Goal: Information Seeking & Learning: Find specific fact

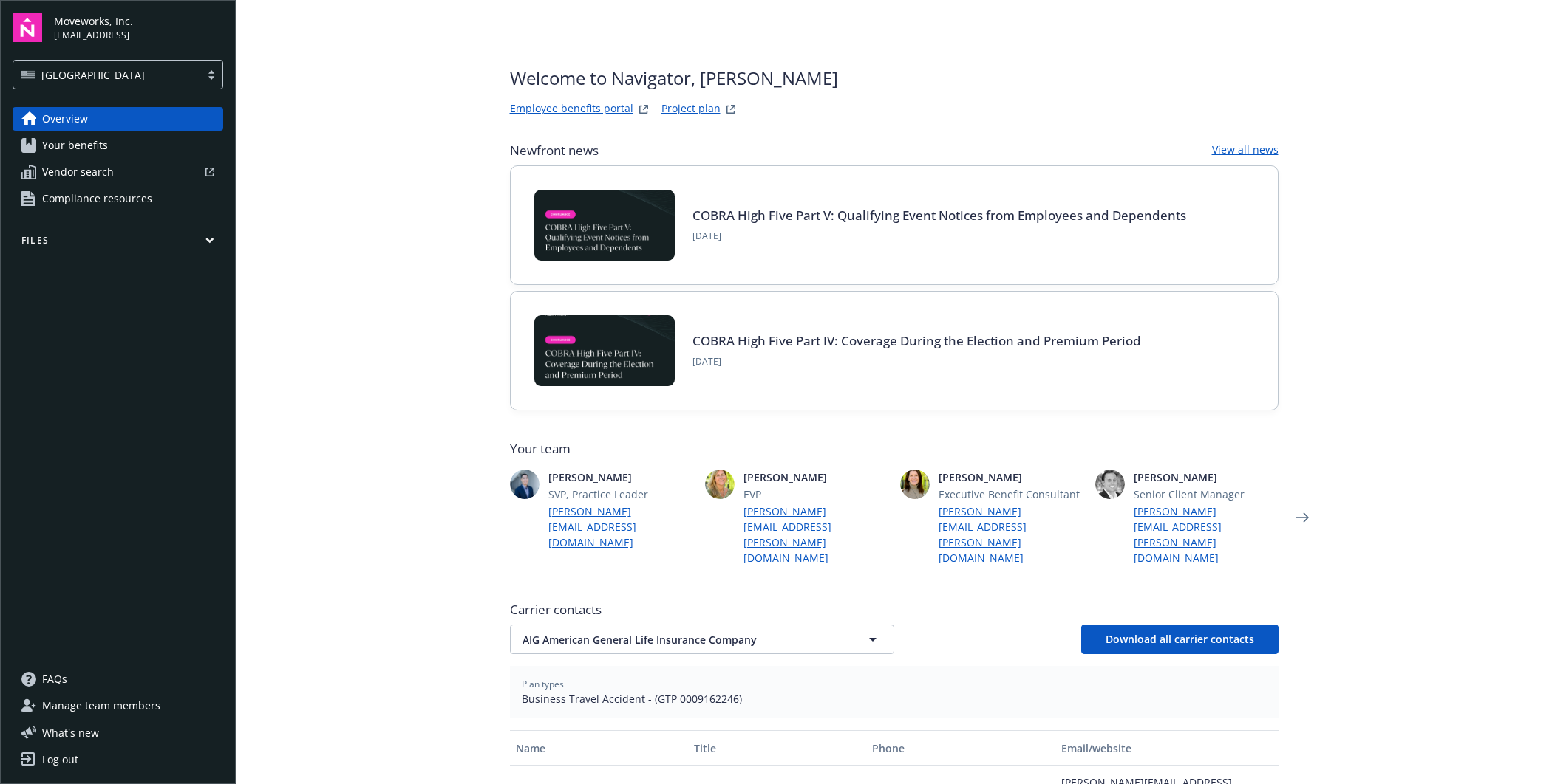
click at [470, 289] on main "Welcome to Navigator , [PERSON_NAME] benefits portal Project plan Newfront news…" at bounding box center [894, 392] width 1316 height 784
click at [467, 237] on main "Welcome to Navigator , [PERSON_NAME] benefits portal Project plan Newfront news…" at bounding box center [894, 392] width 1316 height 784
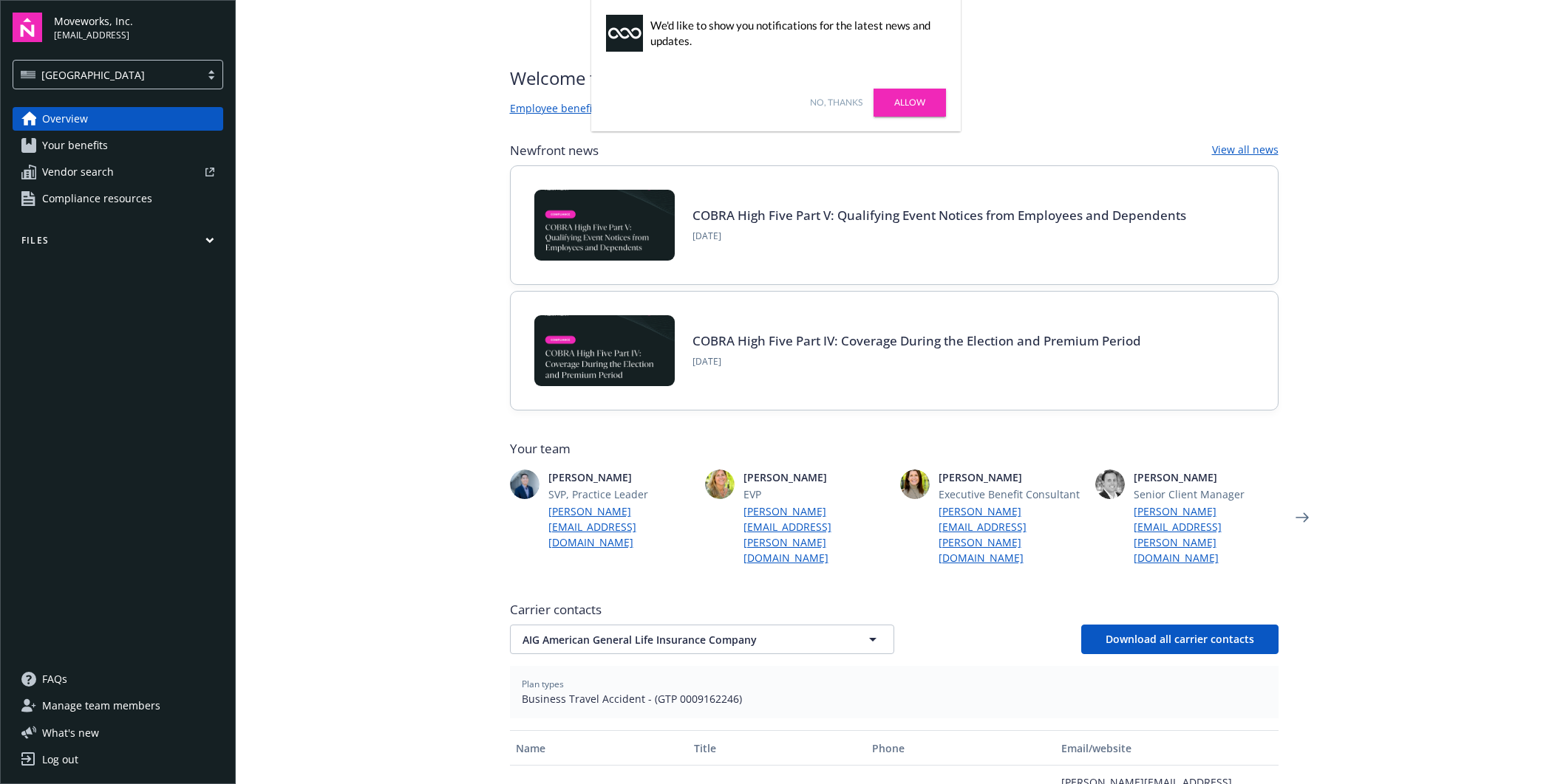
click at [845, 105] on link "No, thanks" at bounding box center [836, 102] width 53 height 14
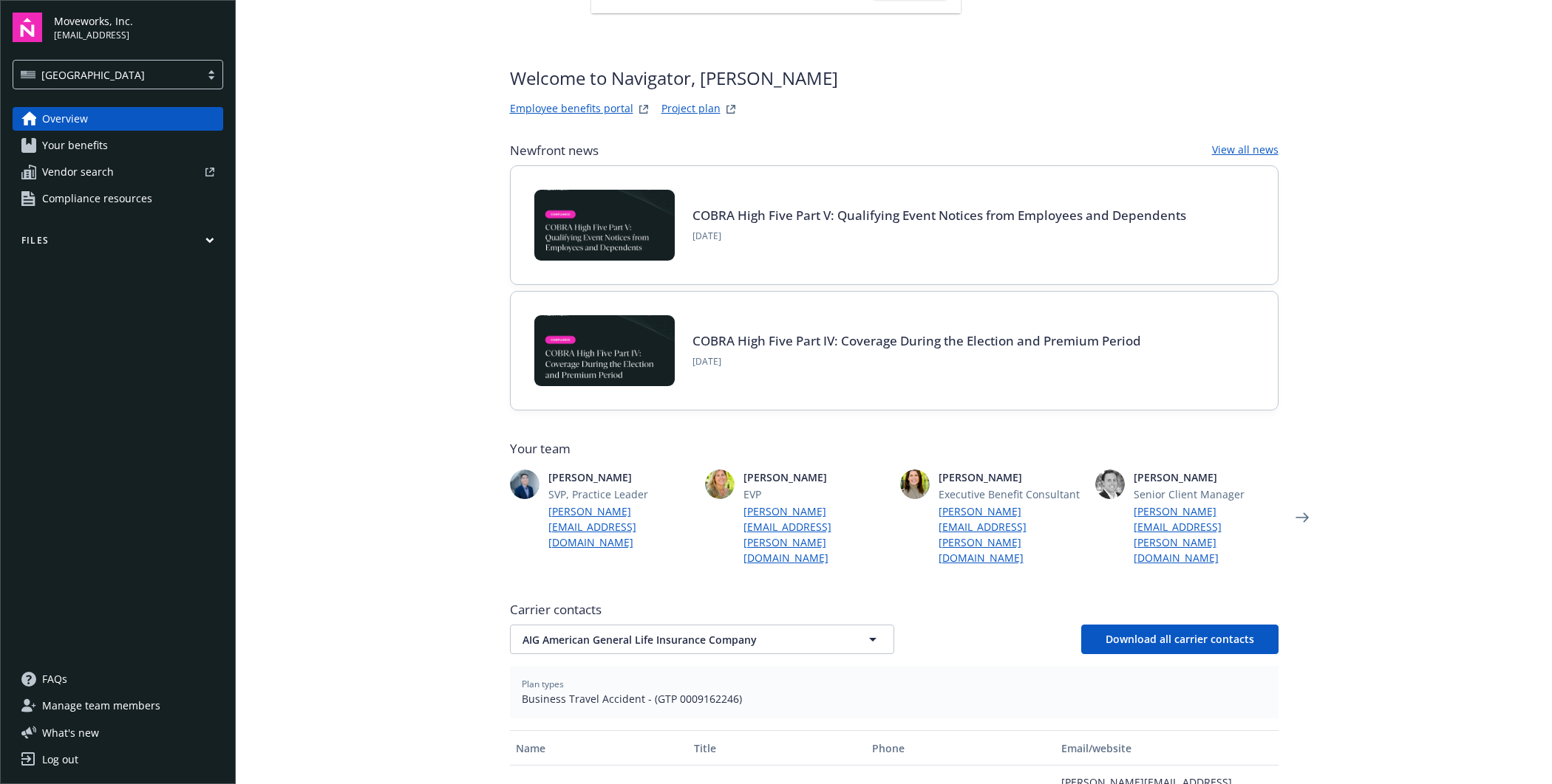
click at [421, 211] on main "Welcome to Navigator , [PERSON_NAME] benefits portal Project plan Newfront news…" at bounding box center [894, 392] width 1316 height 784
click at [474, 601] on main "Welcome to Navigator , [PERSON_NAME] benefits portal Project plan Newfront news…" at bounding box center [894, 392] width 1316 height 784
click at [330, 501] on main "Welcome to Navigator , [PERSON_NAME] benefits portal Project plan Newfront news…" at bounding box center [894, 392] width 1316 height 784
click at [117, 148] on link "Your benefits" at bounding box center [118, 145] width 210 height 24
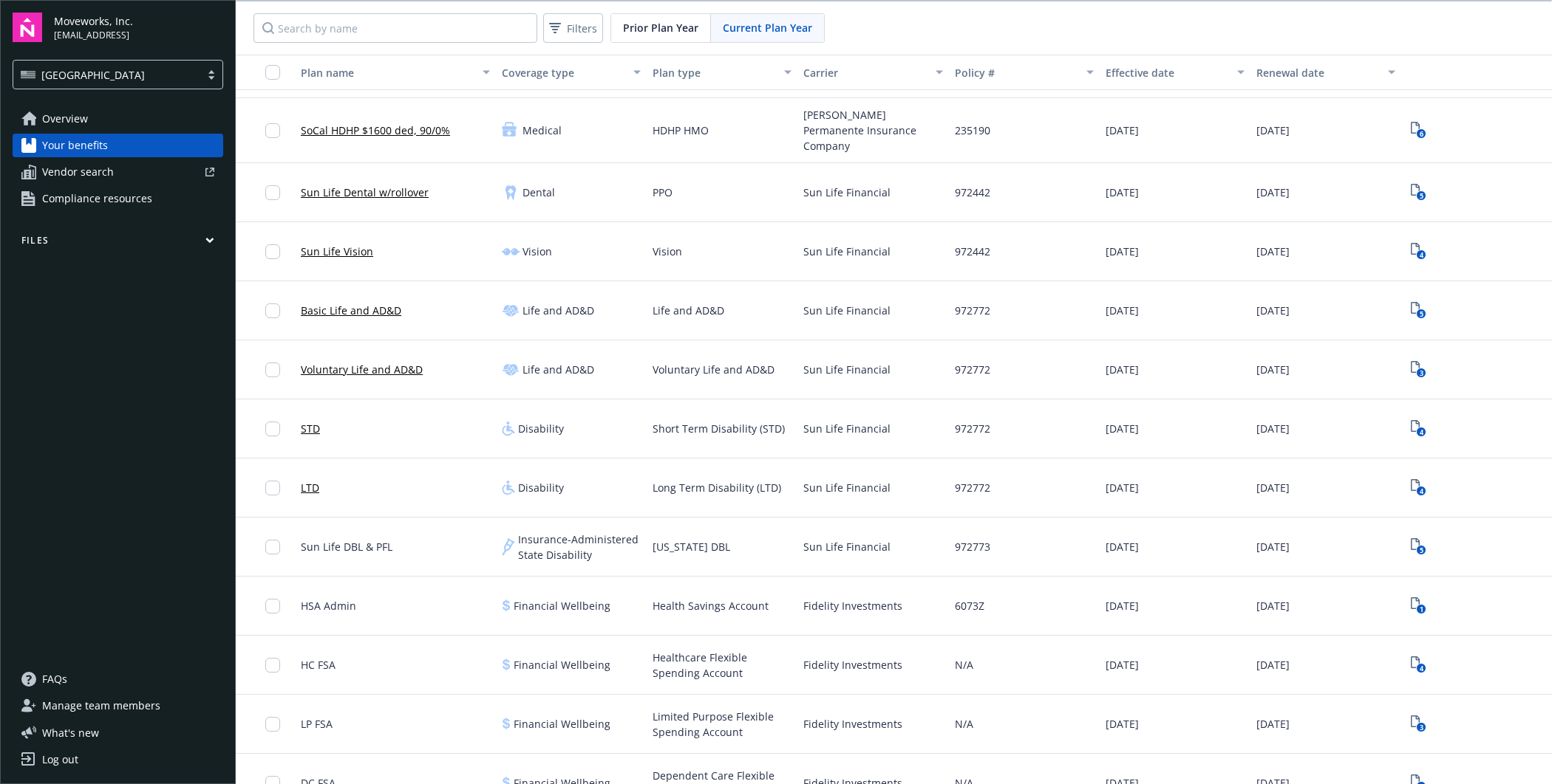
scroll to position [411, 0]
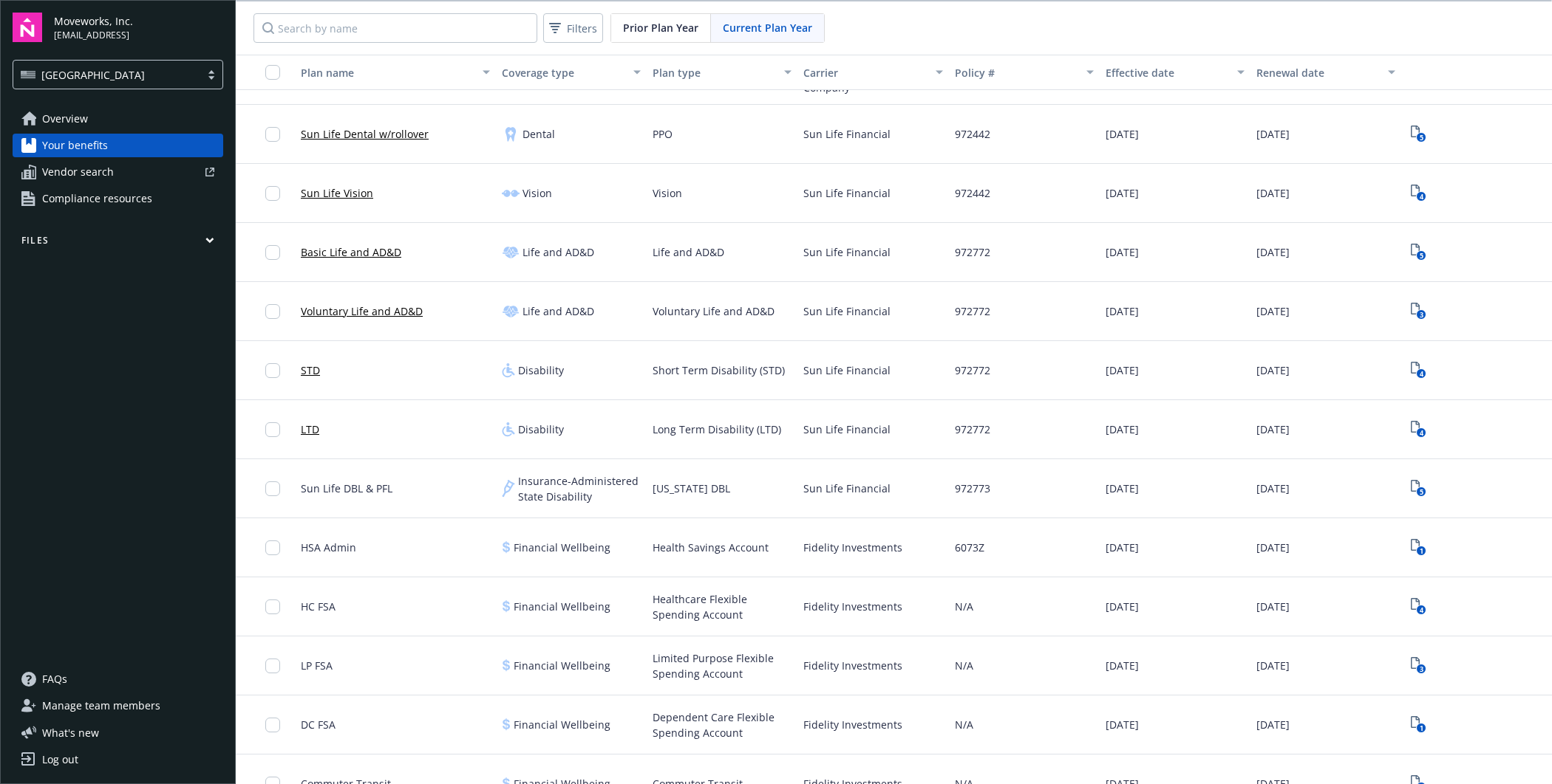
click at [968, 363] on span "972772" at bounding box center [972, 370] width 35 height 15
copy span "972772"
